Goal: Find specific page/section: Find specific page/section

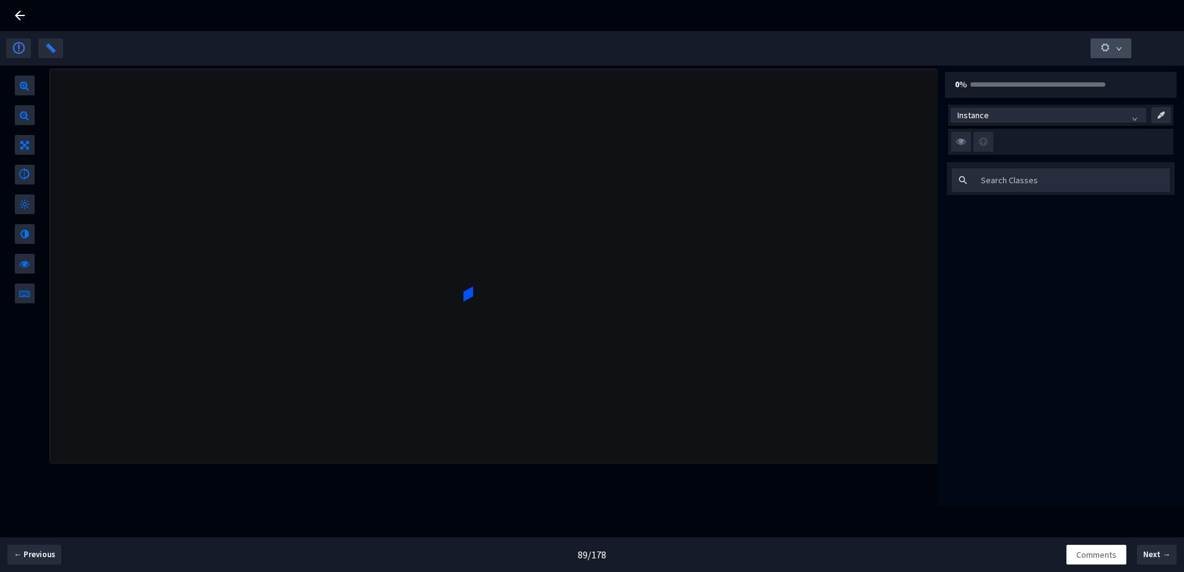
click at [1112, 51] on button "button" at bounding box center [1111, 48] width 41 height 20
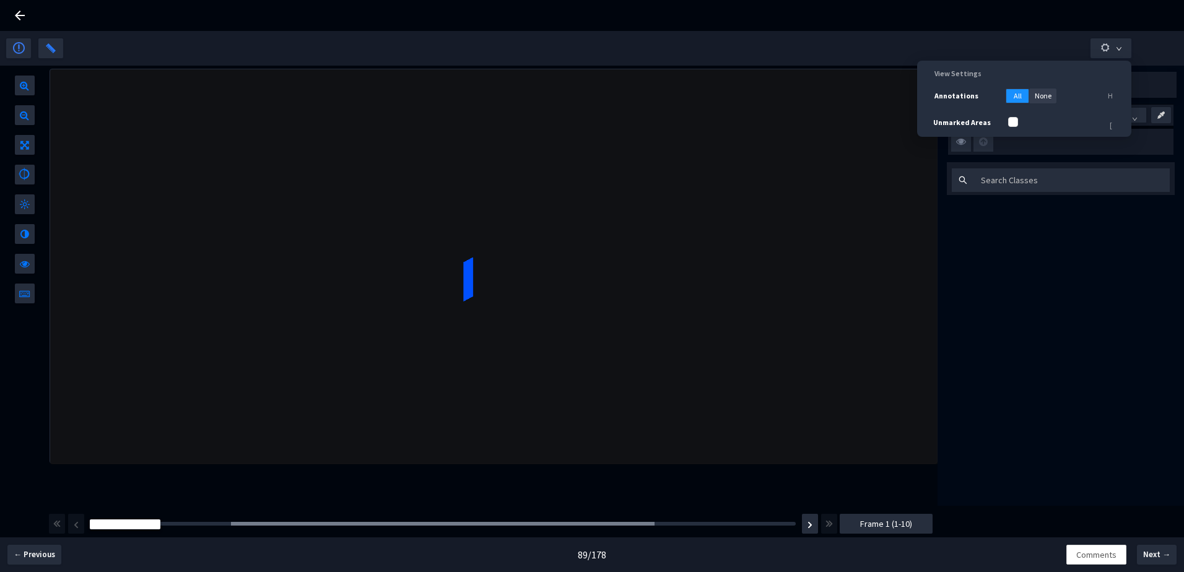
click at [1068, 35] on div at bounding box center [592, 48] width 1172 height 35
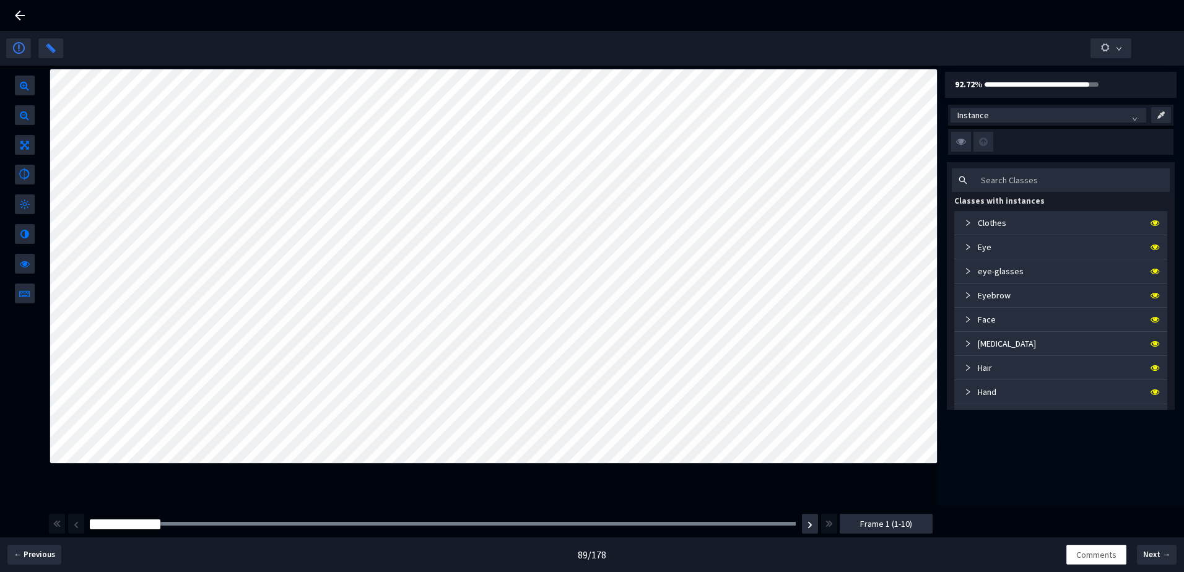
click at [21, 10] on icon at bounding box center [19, 15] width 15 height 15
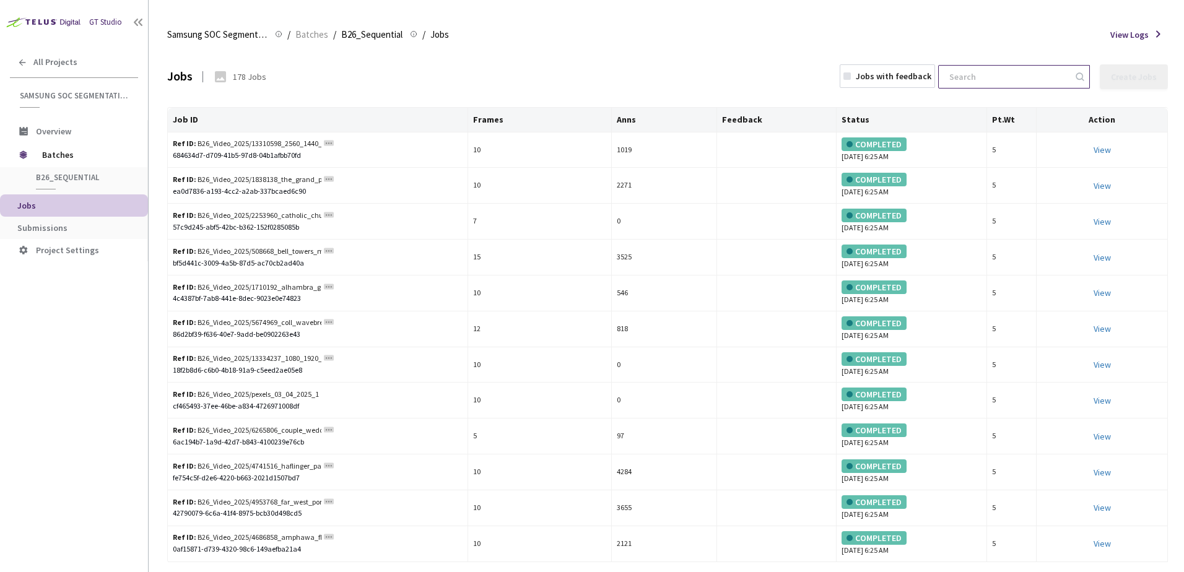
click at [998, 81] on input at bounding box center [1008, 77] width 132 height 22
paste input "c8caa008-88ec-48f9-b901-c563438277fc"
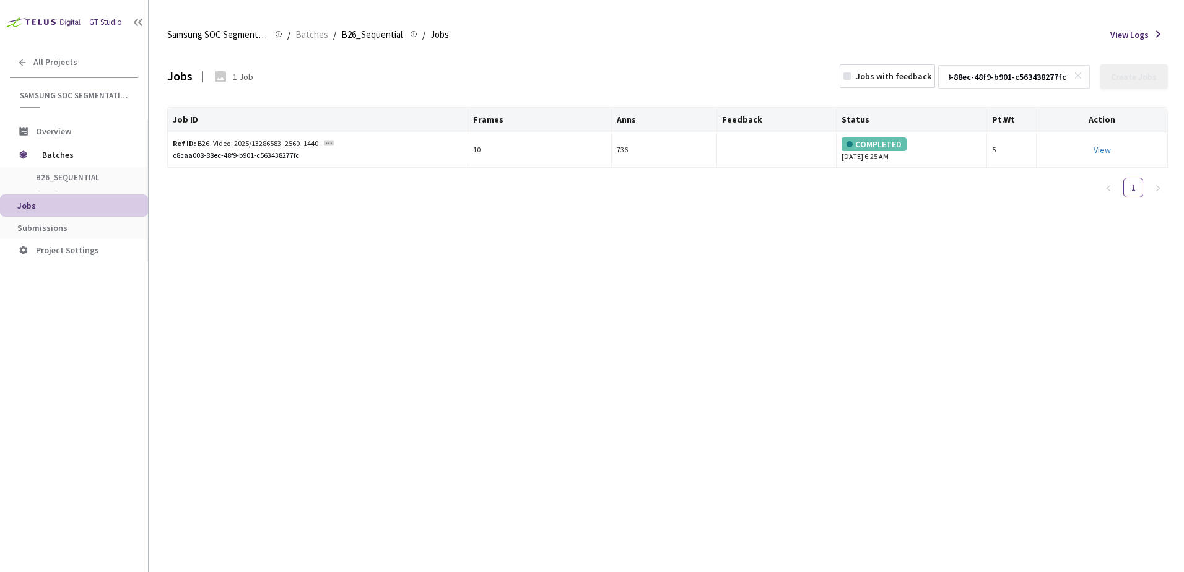
type input "c8caa008-88ec-48f9-b901-c563438277fc"
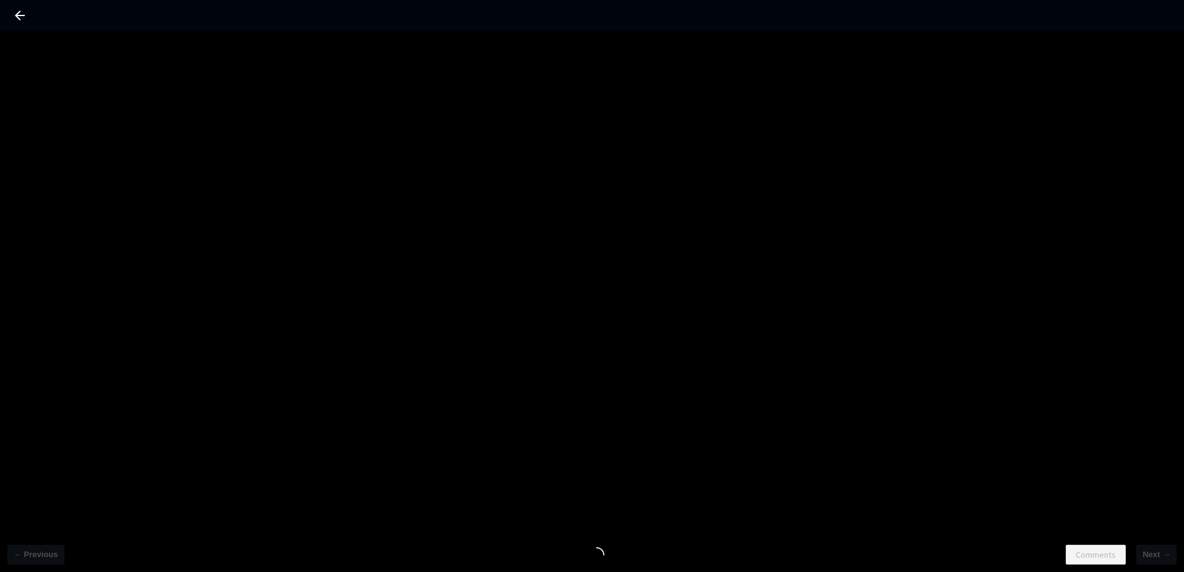
click at [41, 33] on div "← Previous Comments Next →" at bounding box center [592, 317] width 1184 height 572
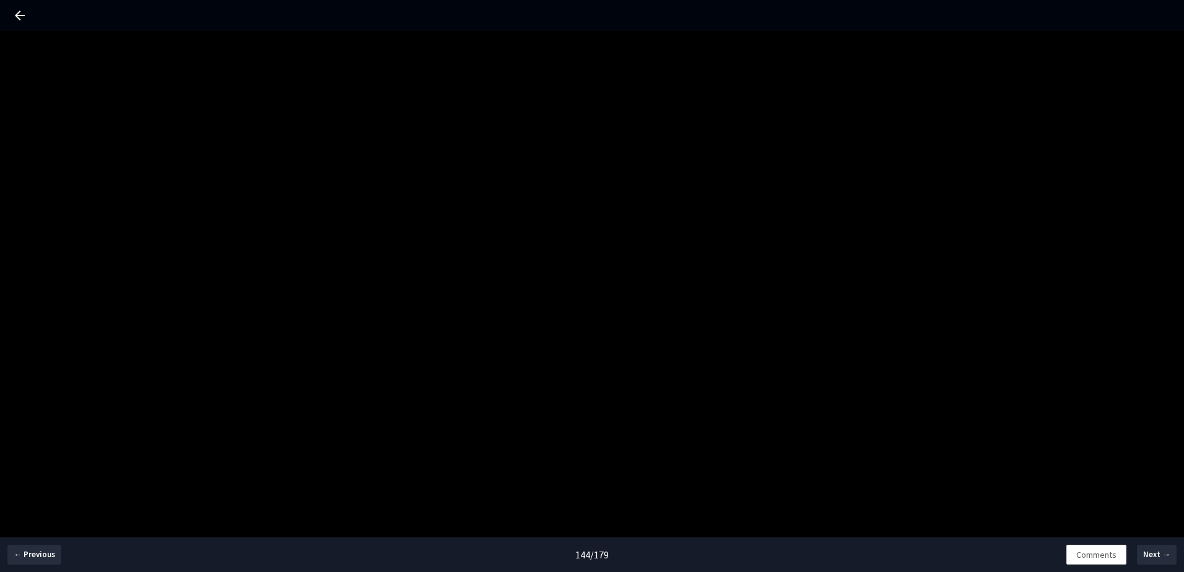
click at [24, 20] on icon at bounding box center [19, 15] width 15 height 15
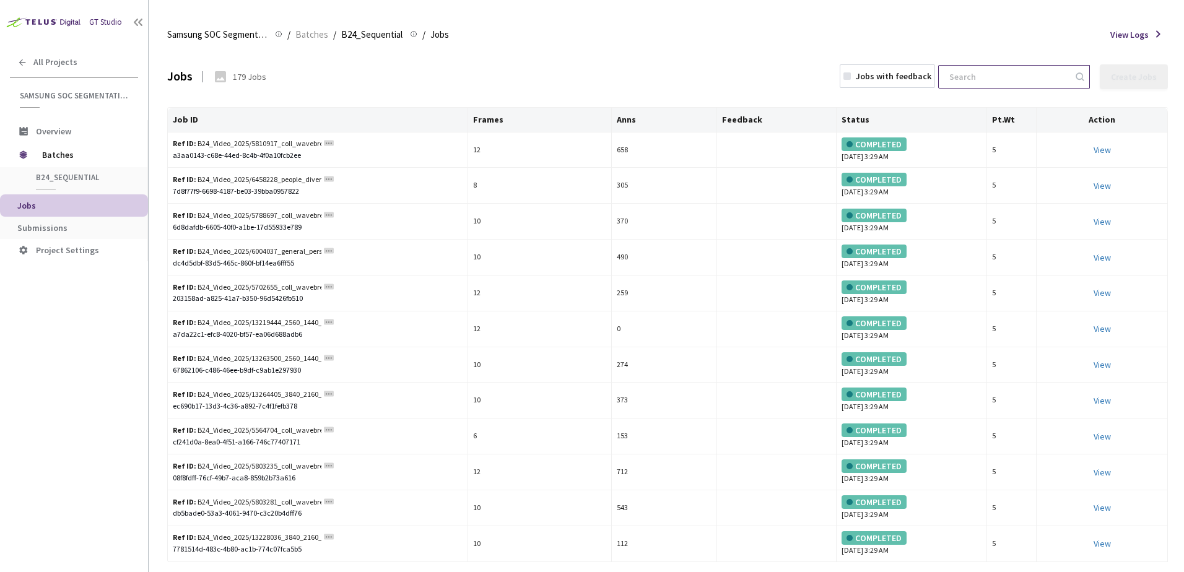
click at [982, 74] on input at bounding box center [1008, 77] width 132 height 22
paste input "2f54f8d0-a5ca-4830-ae1a-d06399fca2ba"
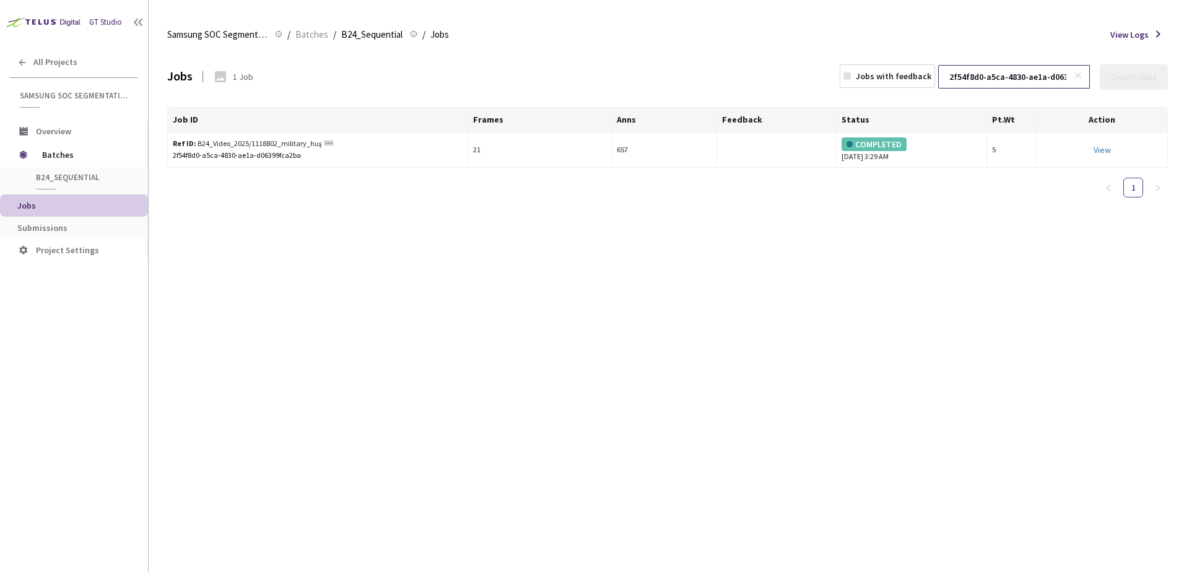
scroll to position [0, 43]
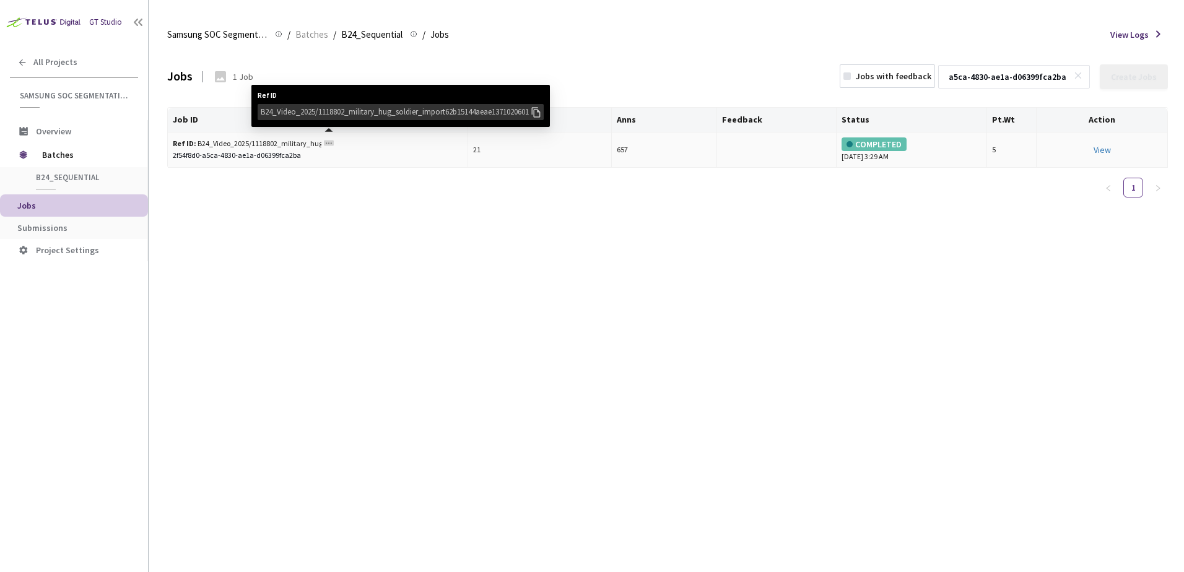
type input "2f54f8d0-a5ca-4830-ae1a-d06399fca2ba"
click at [330, 141] on rect at bounding box center [329, 144] width 10 height 6
click at [333, 117] on div "B24_Video_2025/1118802_military_hug_soldier_import62b15144aeae1371020601" at bounding box center [395, 111] width 269 height 12
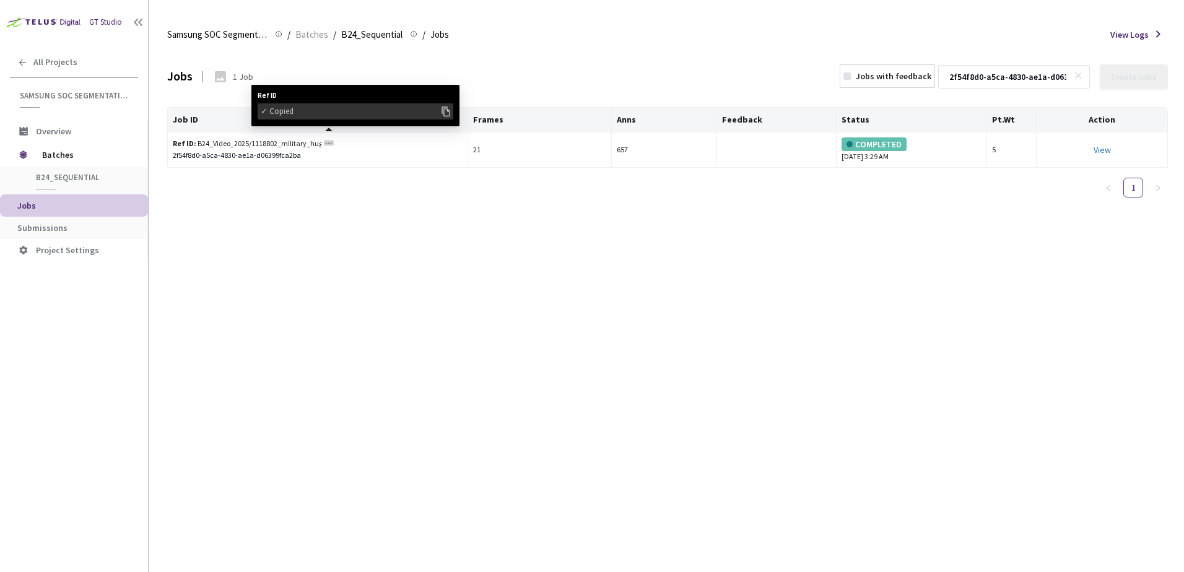
click at [446, 211] on div "Jobs 1 Job Jobs with feedback 2f54f8d0-a5ca-4830-ae1a-d06399fca2ba Create Jobs …" at bounding box center [667, 311] width 1001 height 523
